Goal: Task Accomplishment & Management: Use online tool/utility

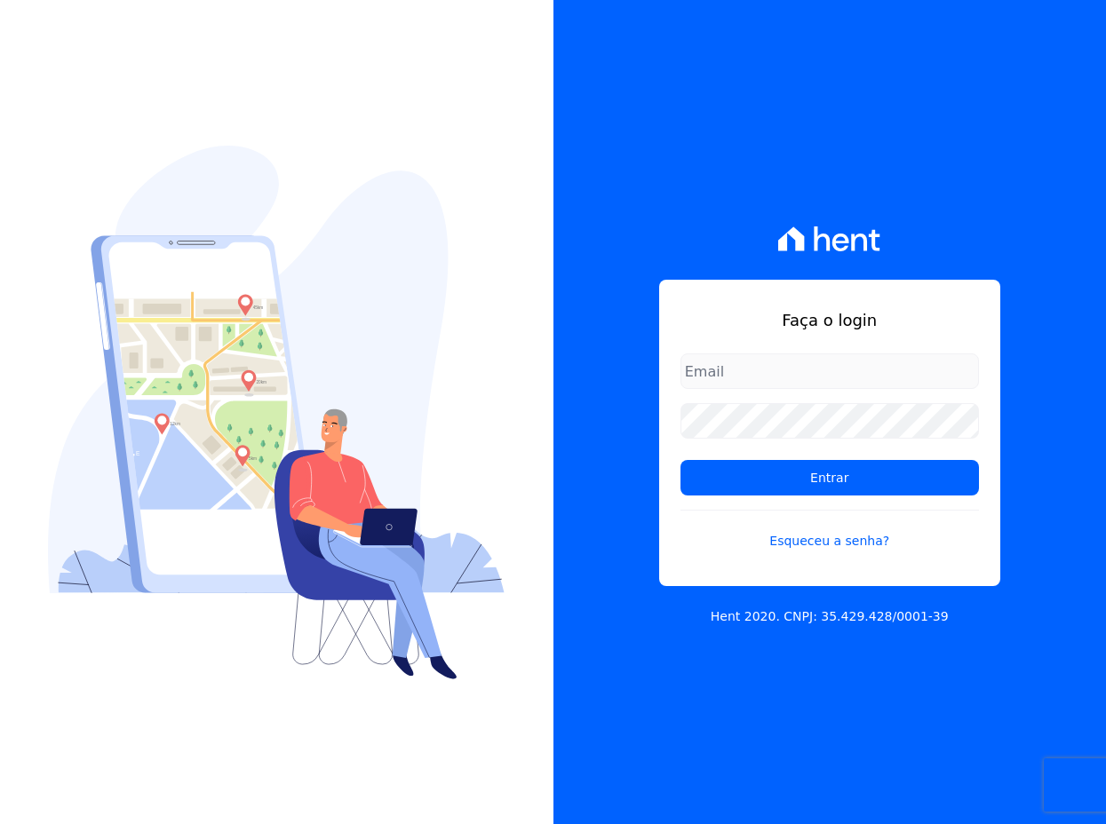
type input "[EMAIL_ADDRESS][DOMAIN_NAME]"
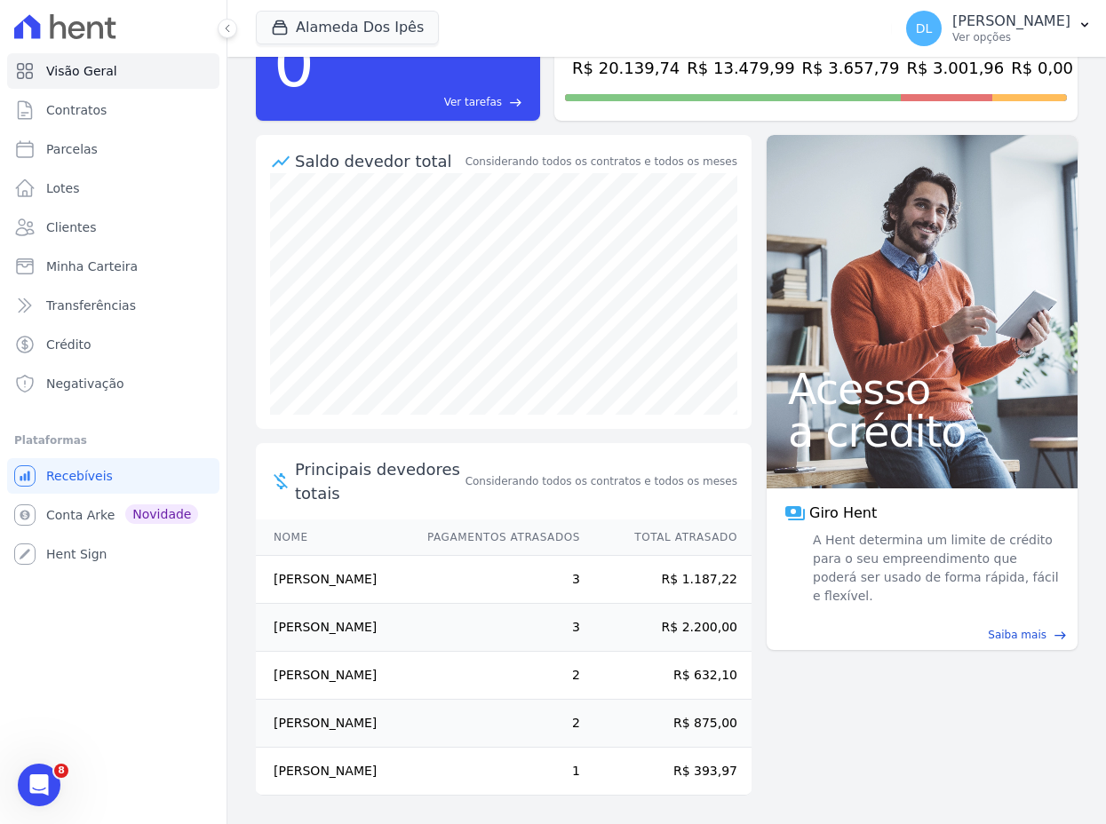
scroll to position [200, 0]
click at [892, 670] on main "task_alt Tarefas em aberto 0 Ver tarefas east Posição de parcelas Setembro/2023…" at bounding box center [666, 440] width 878 height 767
